Goal: Book appointment/travel/reservation

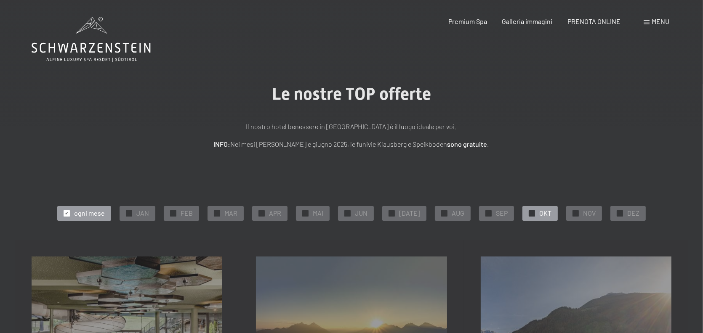
click at [541, 215] on span "OKT" at bounding box center [545, 213] width 12 height 9
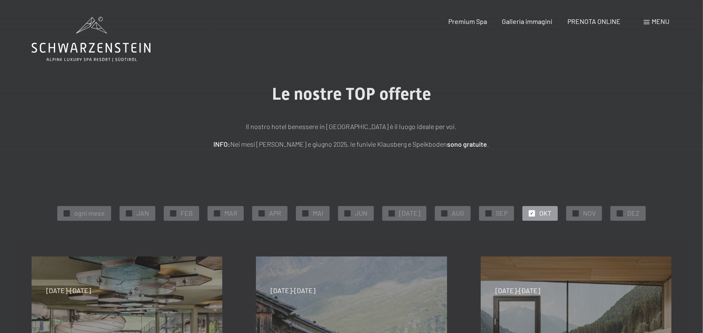
click at [530, 213] on span "✓" at bounding box center [531, 213] width 3 height 6
click at [583, 216] on span "NOV" at bounding box center [589, 213] width 13 height 9
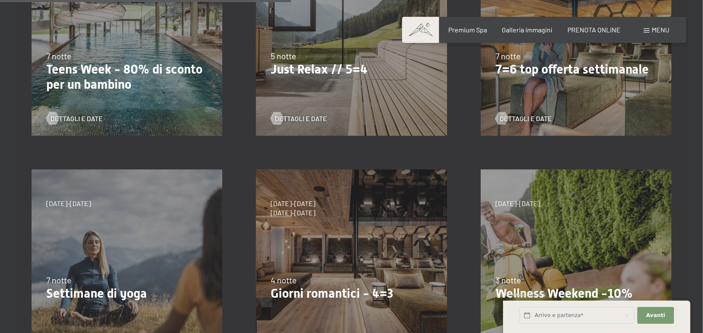
scroll to position [421, 0]
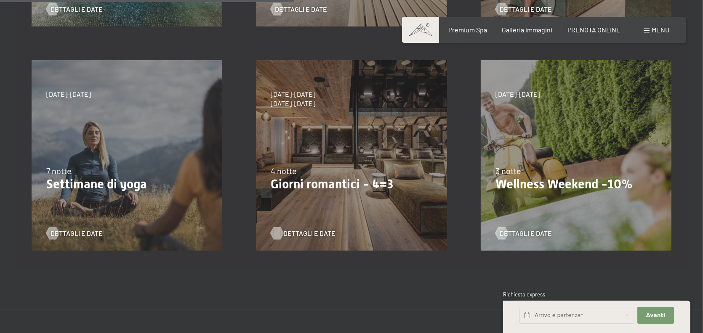
click at [291, 233] on span "Dettagli e Date" at bounding box center [309, 233] width 52 height 9
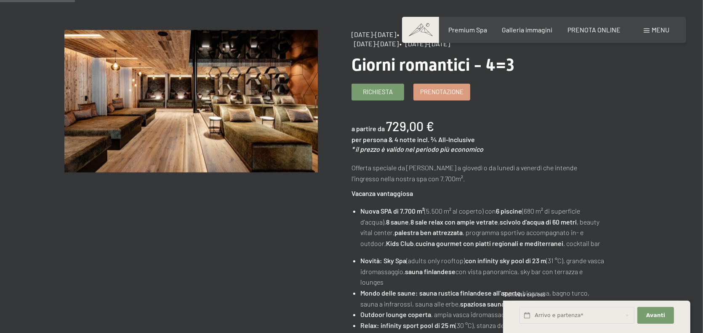
scroll to position [84, 0]
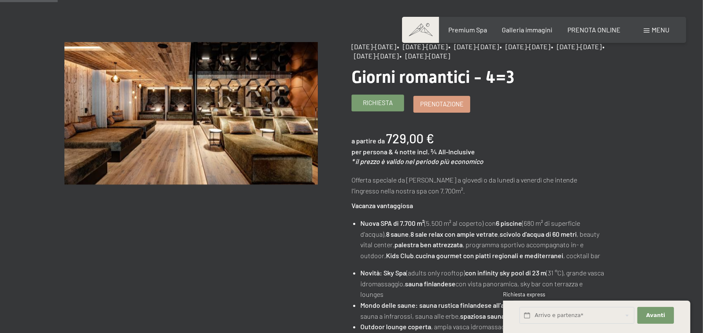
click at [373, 103] on span "Richiesta" at bounding box center [378, 102] width 30 height 9
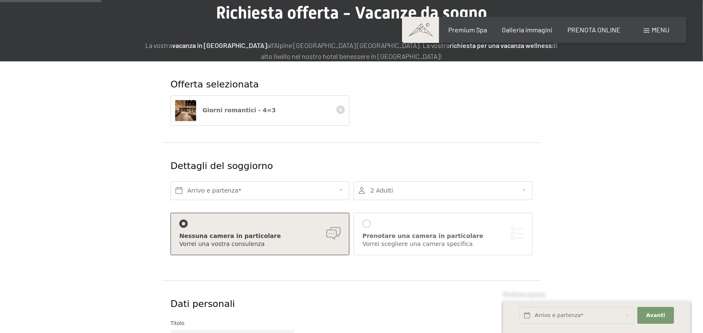
scroll to position [126, 0]
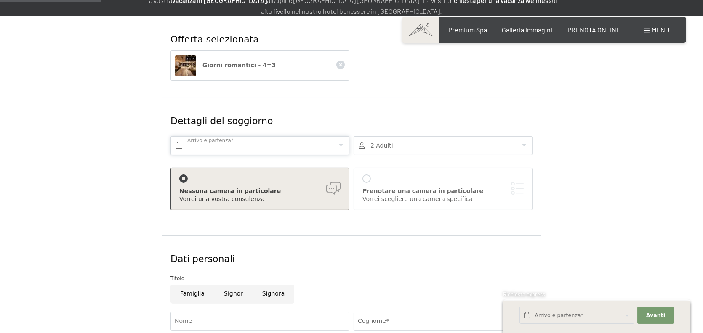
click at [279, 146] on input "text" at bounding box center [259, 145] width 179 height 19
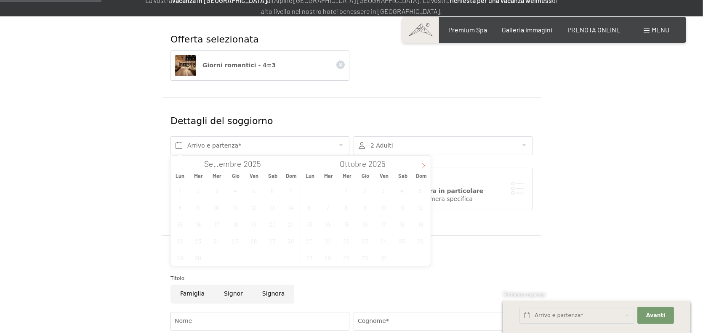
click at [424, 164] on icon at bounding box center [423, 166] width 6 height 6
click at [419, 240] on span "23" at bounding box center [420, 241] width 16 height 16
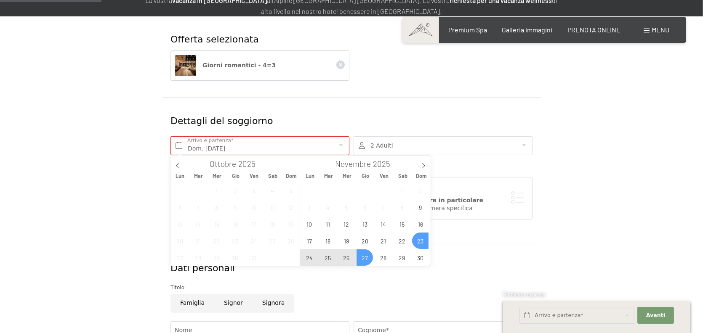
click at [360, 256] on span "27" at bounding box center [364, 257] width 16 height 16
type input "Dom. 23/11/2025 - Gio. 27/11/2025"
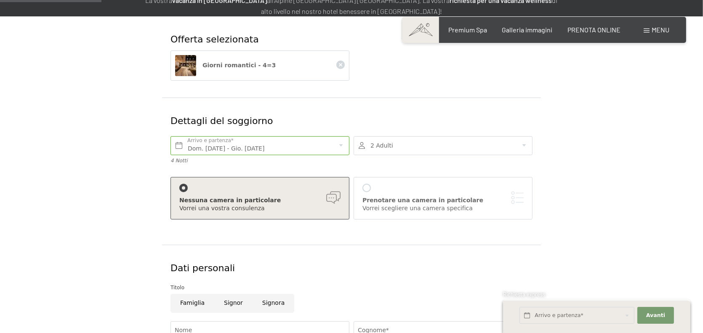
click at [310, 196] on div "Nessuna camera in particolare" at bounding box center [259, 200] width 161 height 8
click at [406, 199] on div "Prenotare una camera in particolare" at bounding box center [442, 200] width 161 height 8
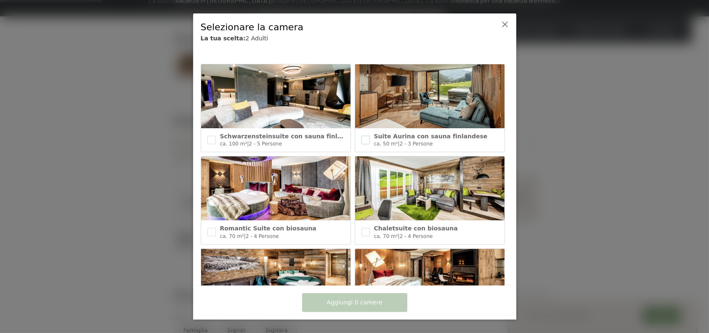
click at [364, 140] on input "checkbox" at bounding box center [365, 140] width 8 height 8
checkbox input "true"
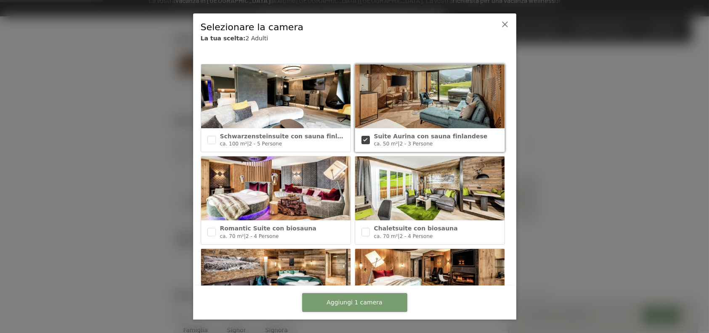
click at [372, 303] on span "Aggiungi 1 camera" at bounding box center [354, 303] width 56 height 8
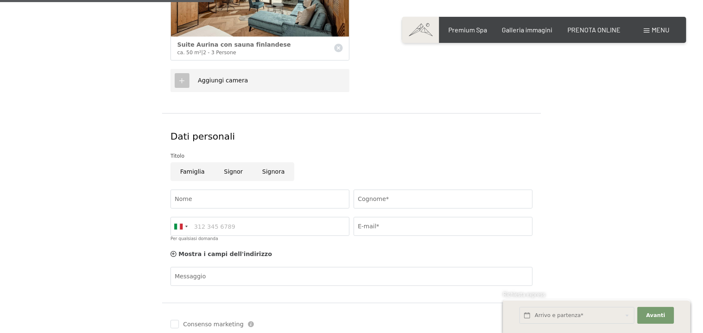
scroll to position [421, 0]
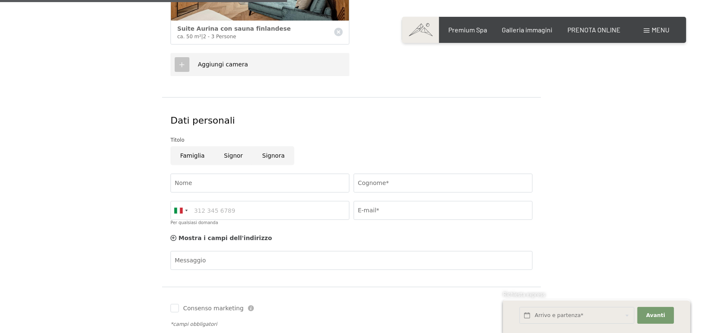
click at [271, 156] on input "Signora" at bounding box center [273, 155] width 42 height 19
radio input "true"
click at [256, 183] on input "Nome" at bounding box center [259, 183] width 179 height 19
type input "elisabetta"
type input "gubellini"
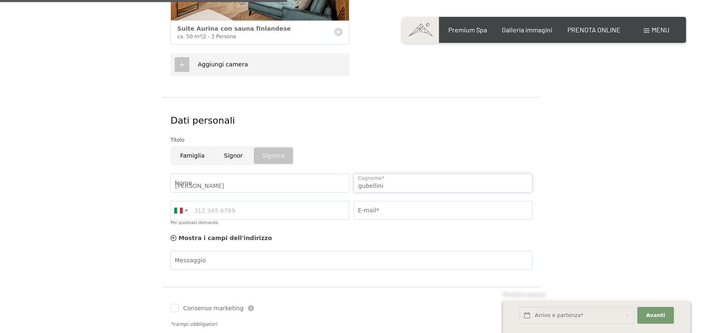
type input "3298534242"
type input "eligubellini@libero.it"
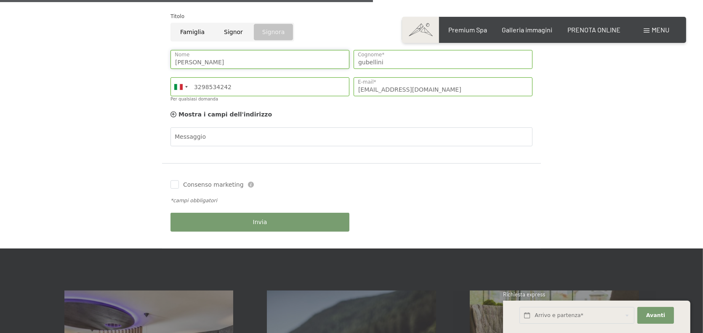
scroll to position [547, 0]
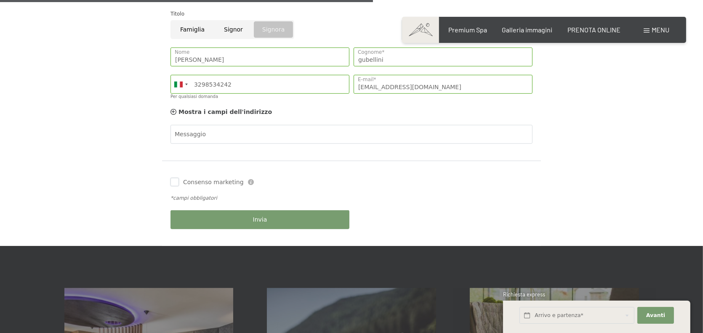
click at [172, 183] on input "Consenso marketing" at bounding box center [174, 182] width 8 height 8
checkbox input "true"
click at [225, 220] on button "Invia" at bounding box center [259, 219] width 179 height 19
